Goal: Find specific page/section: Find specific page/section

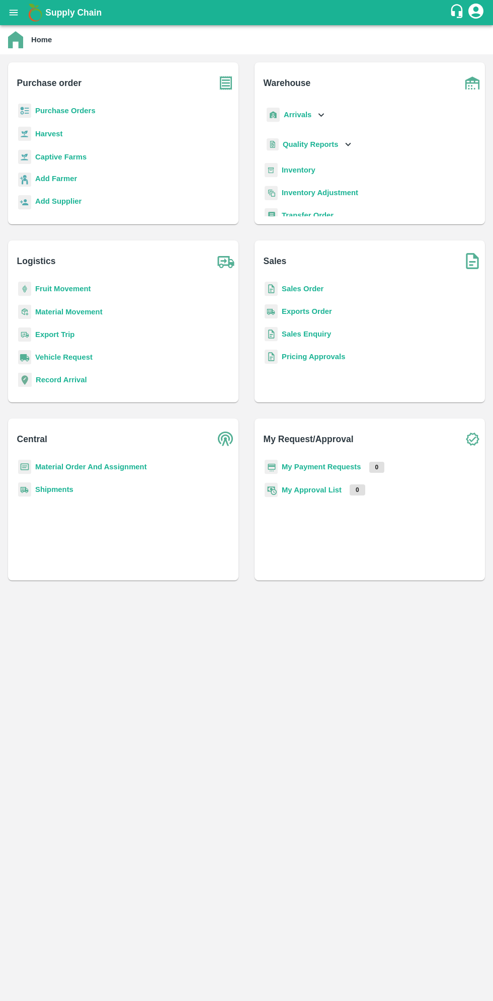
click at [14, 13] on icon "open drawer" at bounding box center [14, 13] width 9 height 6
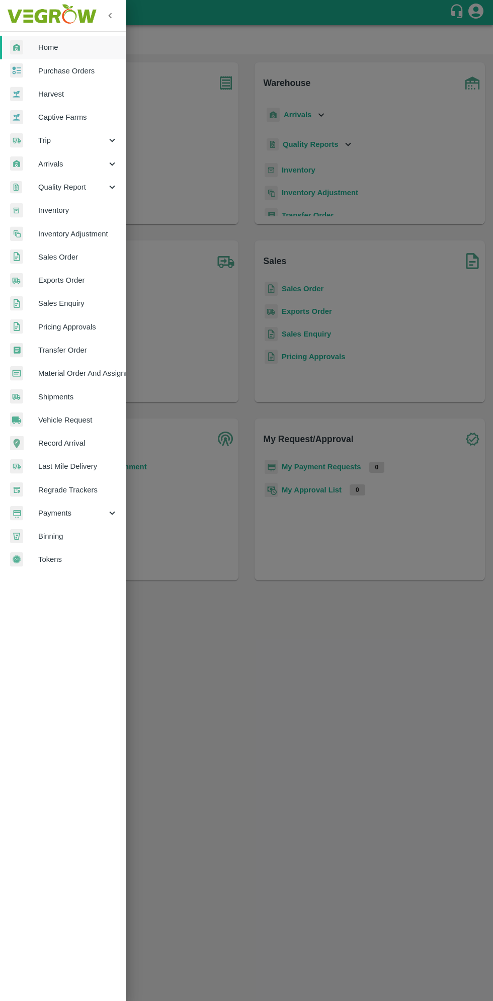
click at [81, 158] on span "Arrivals" at bounding box center [72, 163] width 68 height 11
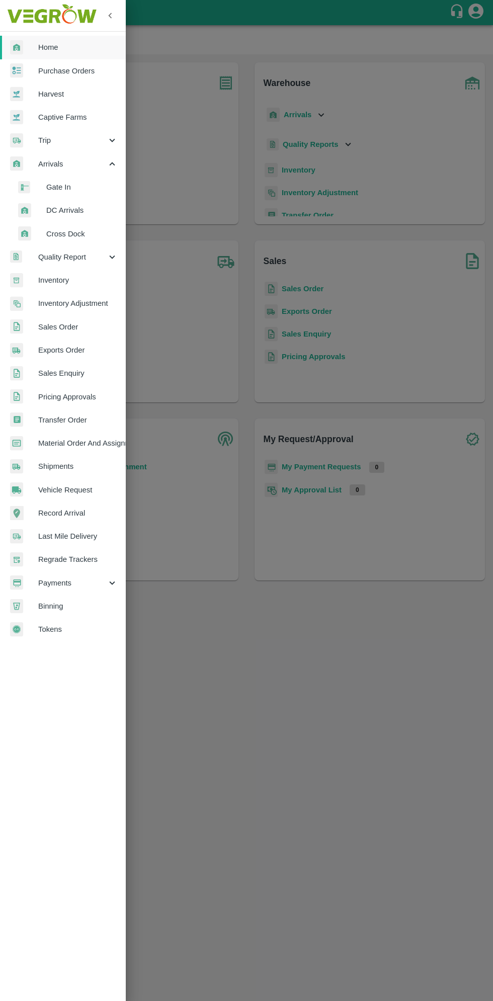
click at [78, 211] on span "DC Arrivals" at bounding box center [81, 210] width 71 height 11
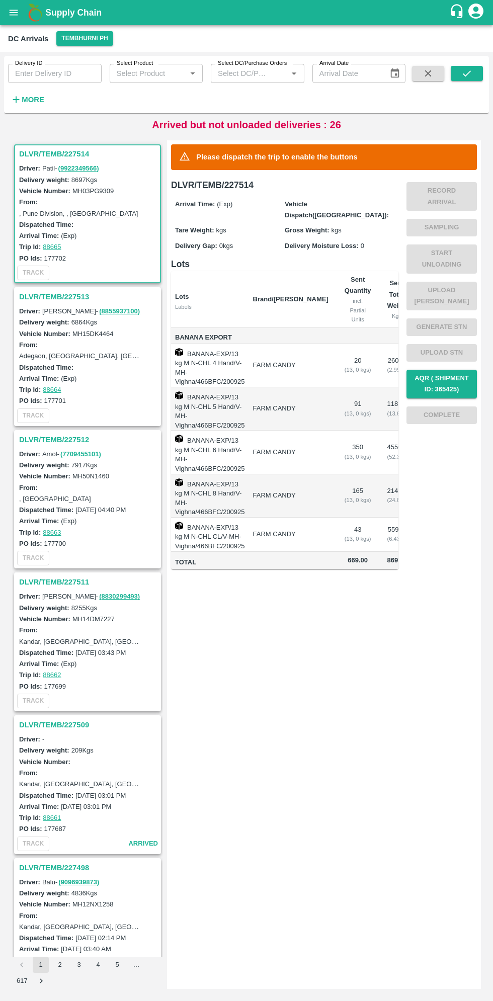
click at [49, 299] on h3 "DLVR/TEMB/227513" at bounding box center [89, 296] width 140 height 13
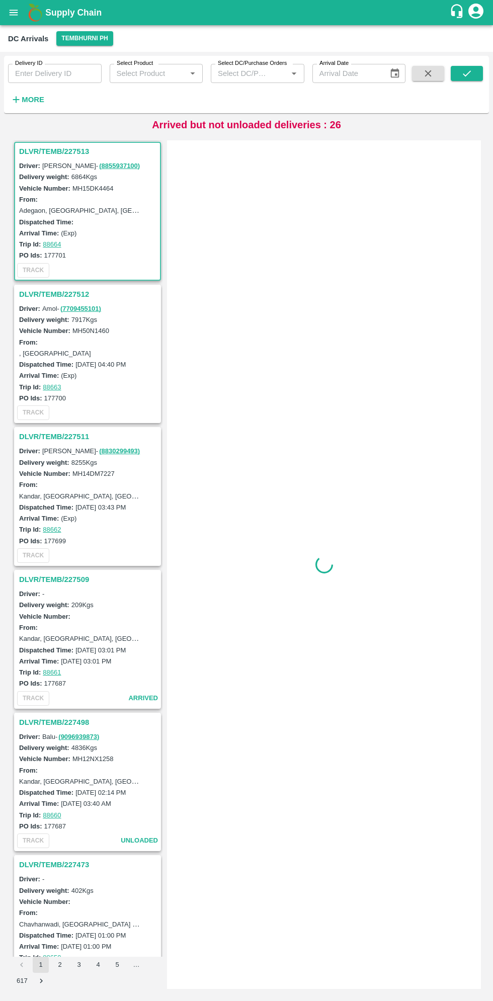
scroll to position [146, 0]
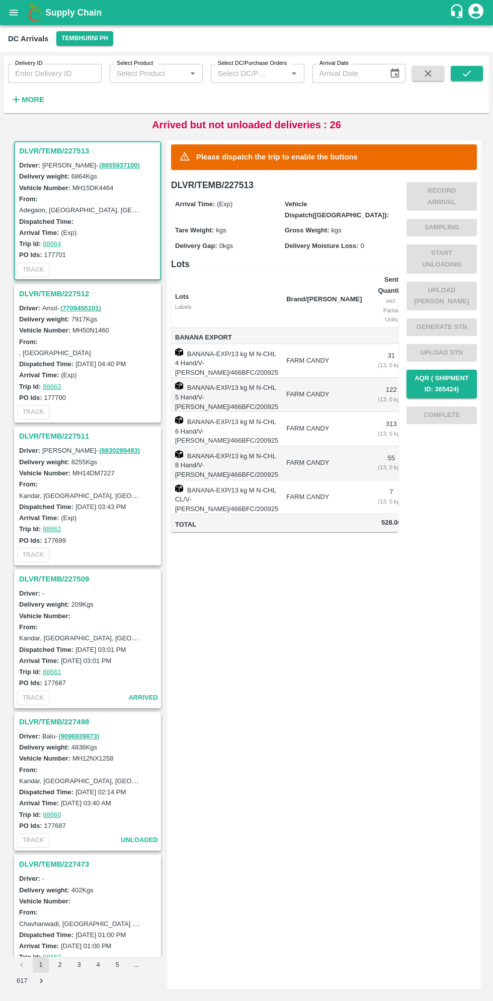
click at [56, 149] on h3 "DLVR/TEMB/227513" at bounding box center [89, 150] width 140 height 13
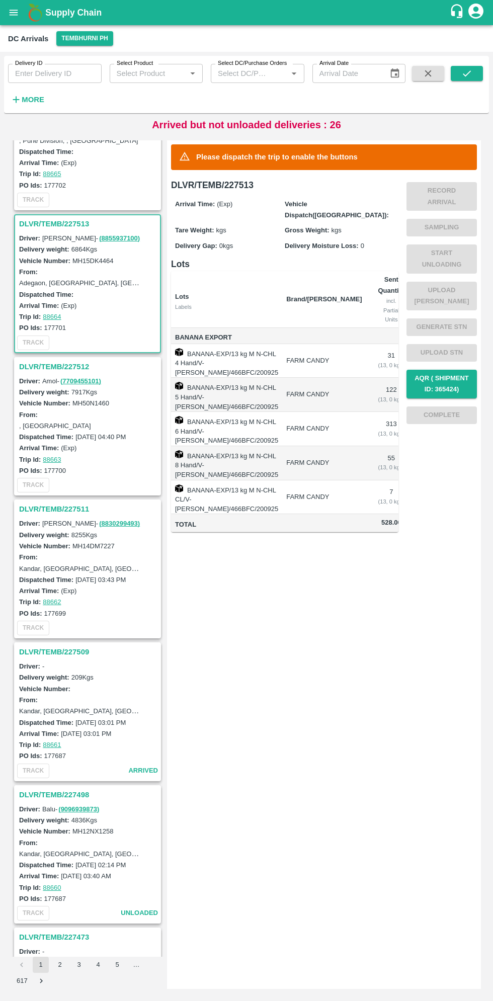
scroll to position [0, 0]
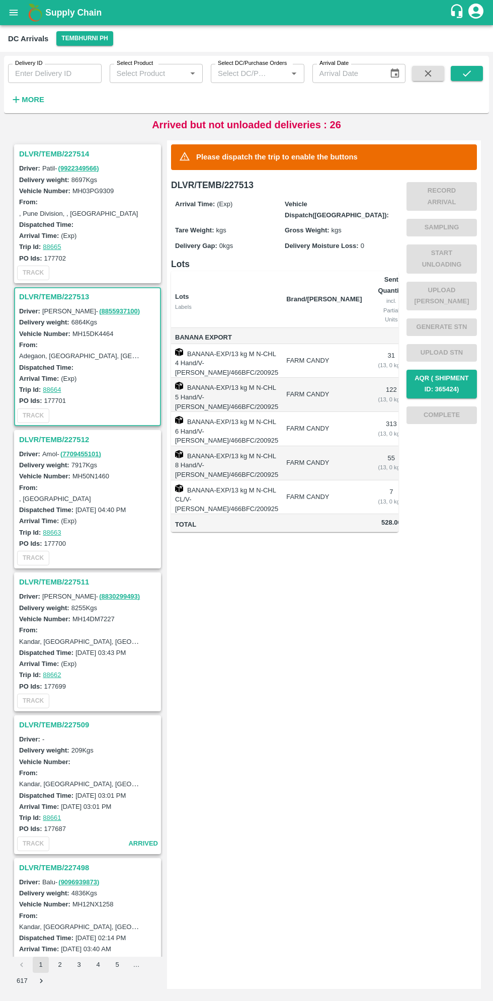
click at [41, 297] on h3 "DLVR/TEMB/227513" at bounding box center [89, 296] width 140 height 13
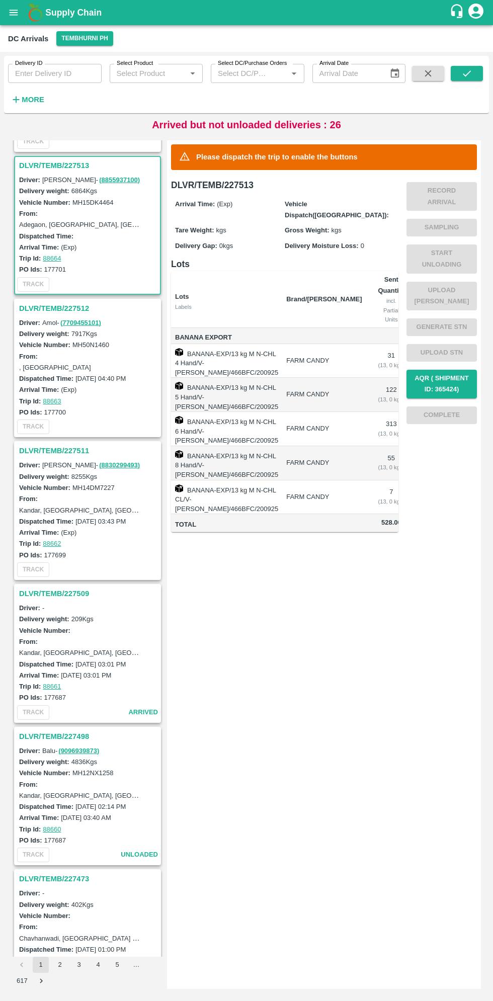
scroll to position [146, 0]
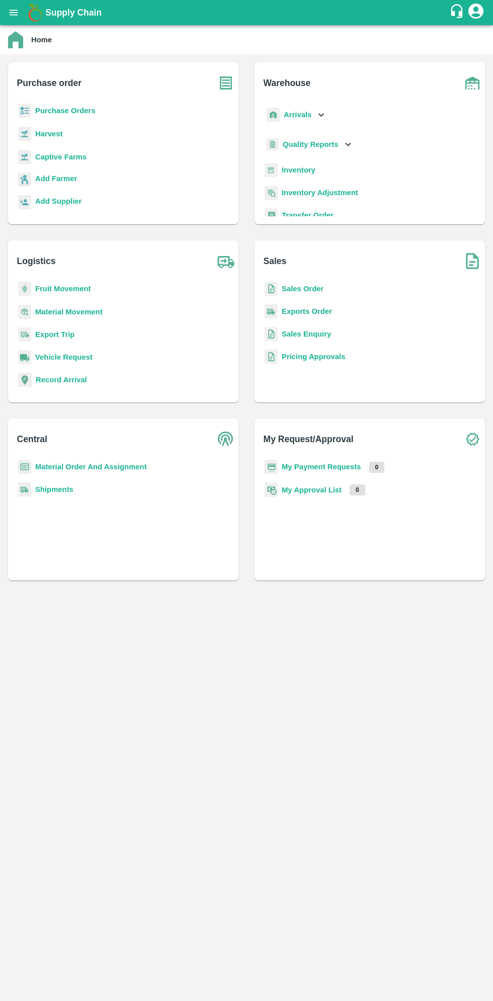
click at [14, 11] on icon "open drawer" at bounding box center [14, 13] width 9 height 6
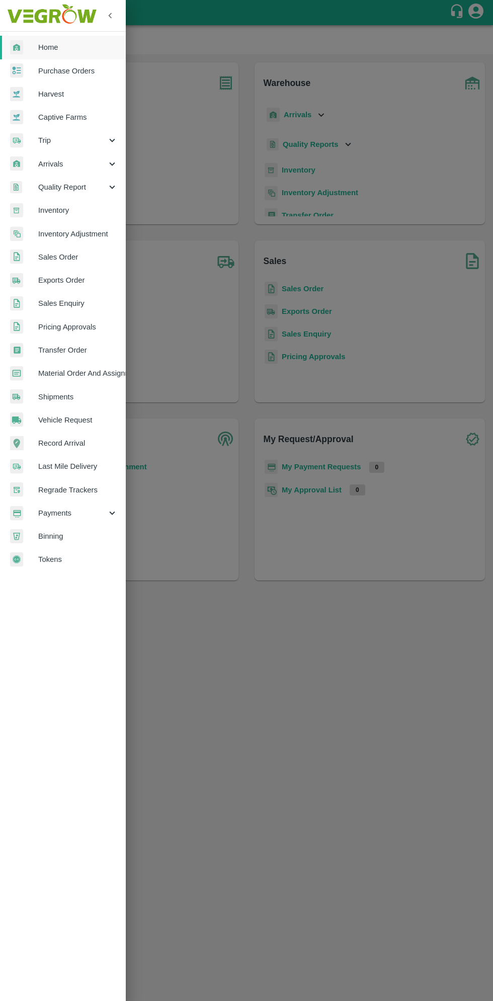
click at [53, 165] on span "Arrivals" at bounding box center [72, 163] width 68 height 11
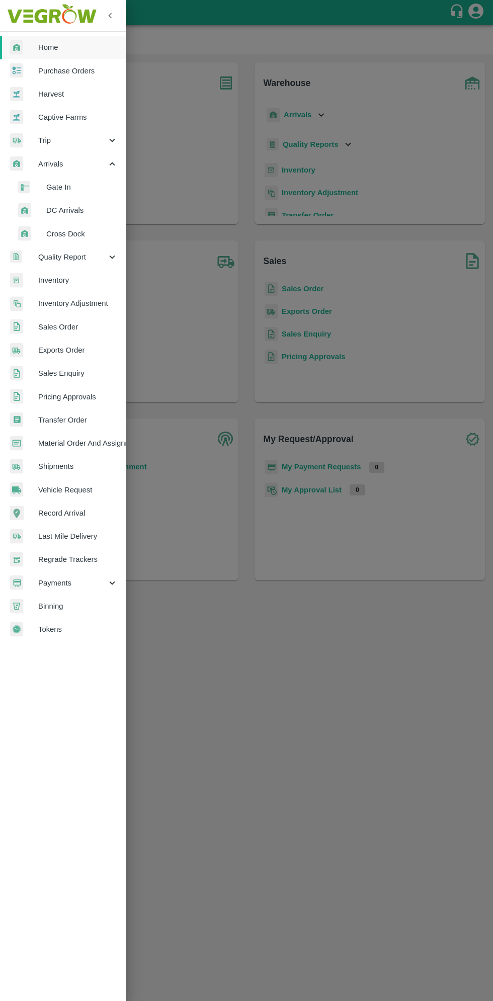
click at [59, 214] on span "DC Arrivals" at bounding box center [81, 210] width 71 height 11
